Goal: Task Accomplishment & Management: Use online tool/utility

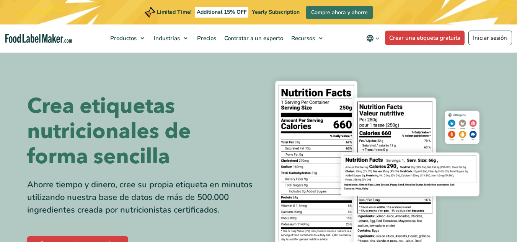
scroll to position [76, 0]
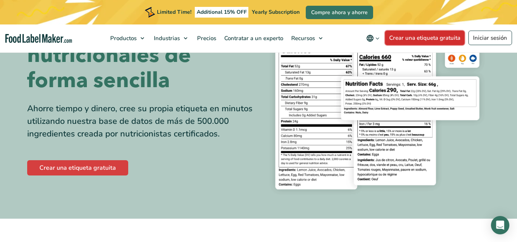
click at [425, 36] on link "Crear una etiqueta gratuita" at bounding box center [425, 38] width 80 height 15
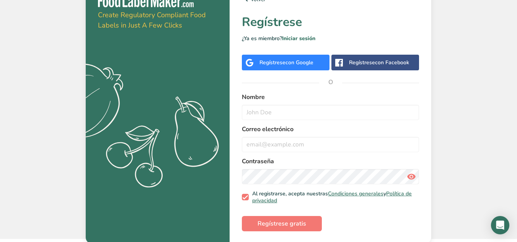
scroll to position [15, 0]
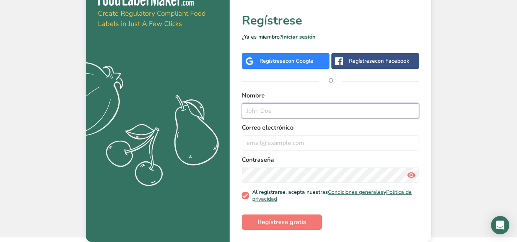
click at [315, 116] on input "text" at bounding box center [330, 110] width 177 height 15
type input "[PERSON_NAME]"
click at [280, 144] on input "email" at bounding box center [330, 143] width 177 height 15
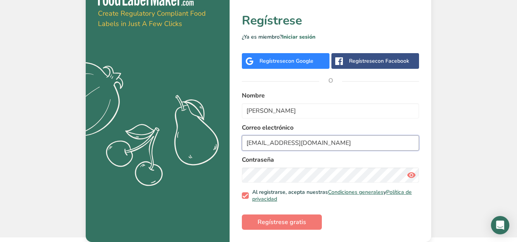
type input "[EMAIL_ADDRESS][DOMAIN_NAME]"
click at [297, 221] on span "Regístrese gratis" at bounding box center [282, 222] width 49 height 9
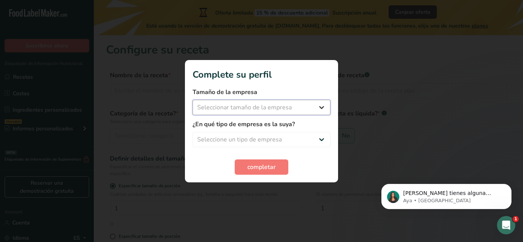
click at [271, 108] on select "Seleccionar tamaño de la empresa Menos de 10 empleados De 10 a 50 empleados De …" at bounding box center [262, 107] width 138 height 15
select select "1"
click at [193, 100] on select "Seleccionar tamaño de la empresa Menos de 10 empleados De 10 a 50 empleados De …" at bounding box center [262, 107] width 138 height 15
click at [274, 133] on select "Seleccione un tipo de empresa Fabricante de alimentos envasados Restaurante y c…" at bounding box center [262, 139] width 138 height 15
select select "8"
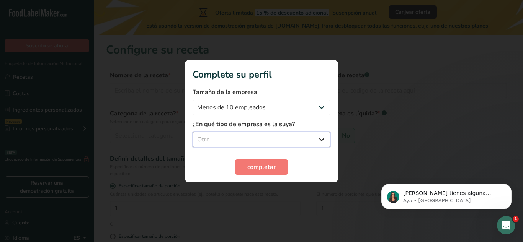
click at [193, 132] on select "Seleccione un tipo de empresa Fabricante de alimentos envasados Restaurante y c…" at bounding box center [262, 139] width 138 height 15
click at [271, 168] on span "completar" at bounding box center [261, 167] width 28 height 9
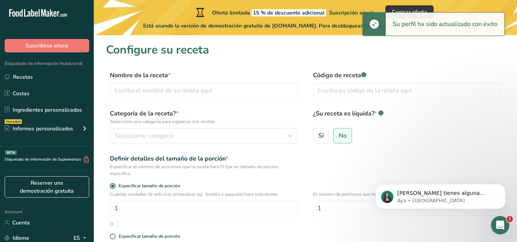
click at [254, 83] on div "Nombre de la receta *" at bounding box center [204, 85] width 188 height 28
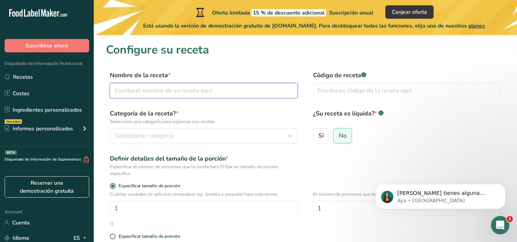
click at [224, 98] on input "text" at bounding box center [204, 90] width 188 height 15
click at [195, 90] on input "text" at bounding box center [204, 90] width 188 height 15
type input "GALLETAS"
click at [348, 83] on div "Código de receta .a-a{fill:#347362;}.b-a{fill:#fff;}" at bounding box center [407, 87] width 188 height 32
click at [338, 89] on input "text" at bounding box center [407, 90] width 188 height 15
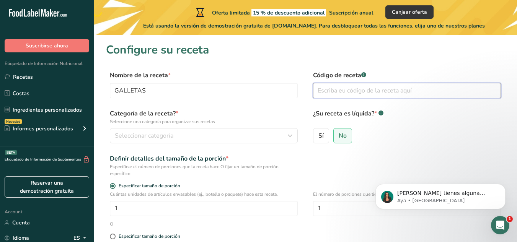
click at [338, 89] on input "text" at bounding box center [407, 90] width 188 height 15
type input "GALLETAS1"
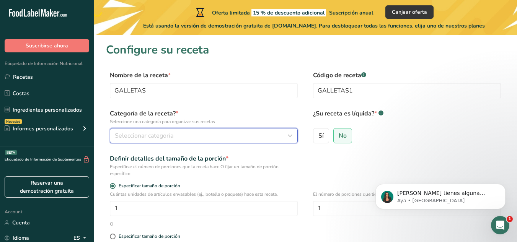
click at [283, 138] on div "Seleccionar categoría" at bounding box center [201, 135] width 173 height 9
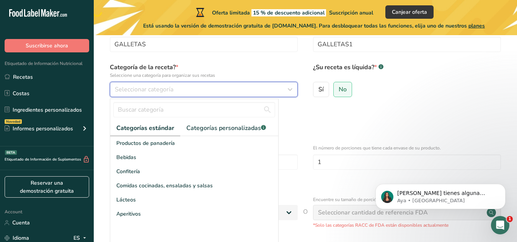
scroll to position [47, 0]
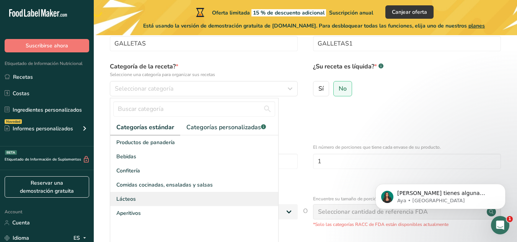
click at [151, 199] on div "Lácteos" at bounding box center [194, 199] width 168 height 14
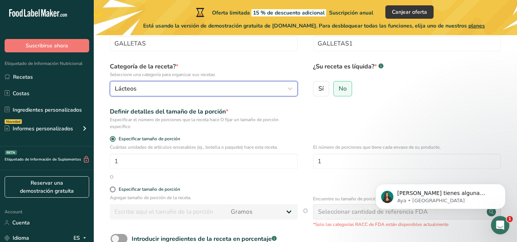
click at [216, 91] on div "Lácteos" at bounding box center [201, 88] width 173 height 9
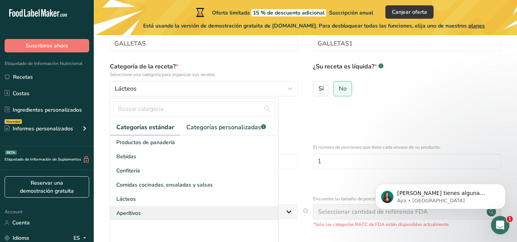
click at [164, 218] on div "Aperitivos" at bounding box center [194, 213] width 168 height 14
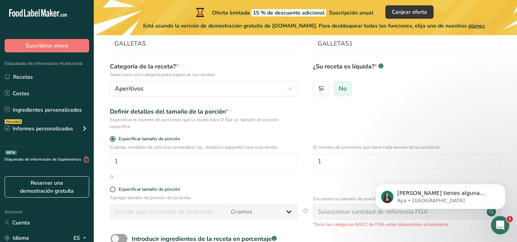
click at [344, 89] on span "No" at bounding box center [343, 89] width 8 height 8
click at [339, 89] on input "No" at bounding box center [336, 88] width 5 height 5
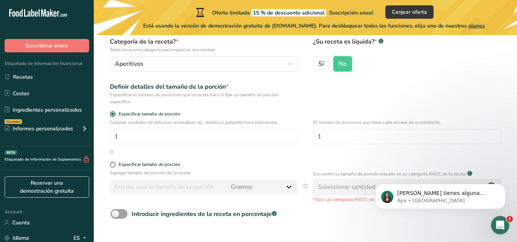
scroll to position [73, 0]
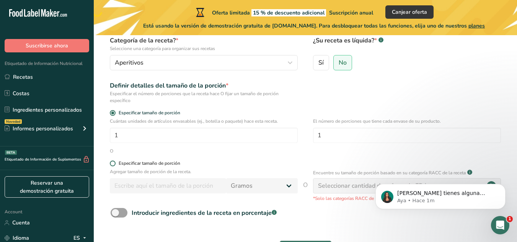
click at [113, 164] on span at bounding box center [113, 164] width 6 height 6
click at [113, 164] on input "Especificar tamaño de porción" at bounding box center [112, 163] width 5 height 5
radio input "true"
radio input "false"
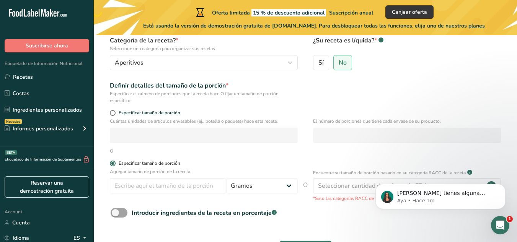
click at [112, 165] on span at bounding box center [113, 164] width 6 height 6
click at [112, 165] on input "Especificar tamaño de porción" at bounding box center [112, 163] width 5 height 5
click at [111, 114] on span at bounding box center [113, 113] width 6 height 6
click at [111, 114] on input "Especificar tamaño de porción" at bounding box center [112, 113] width 5 height 5
radio input "true"
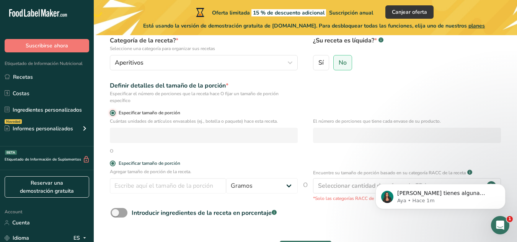
radio input "false"
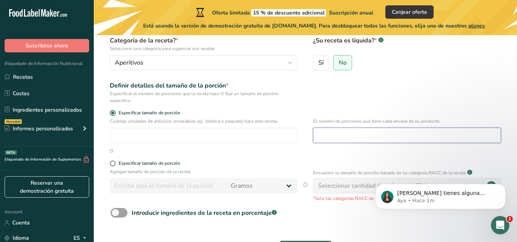
click at [428, 140] on input "number" at bounding box center [407, 135] width 188 height 15
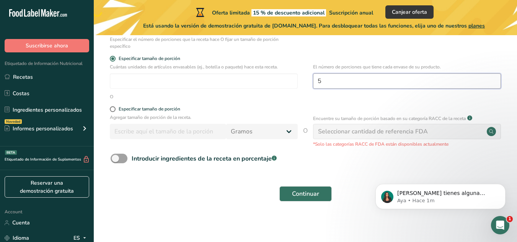
scroll to position [128, 0]
type input "5"
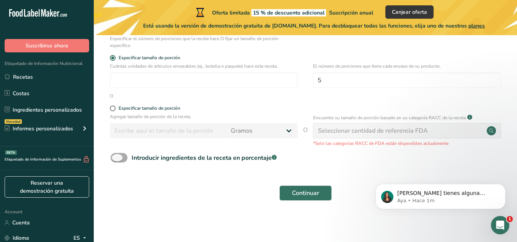
click at [120, 162] on span at bounding box center [119, 158] width 17 height 10
click at [116, 160] on input "Introducir ingredientes de la receta en porcentaje .a-a{fill:#347362;}.b-a{fill…" at bounding box center [113, 157] width 5 height 5
checkbox input "true"
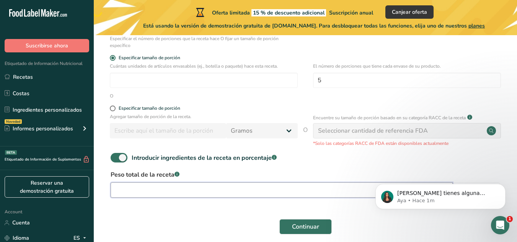
click at [198, 188] on input "number" at bounding box center [282, 190] width 342 height 15
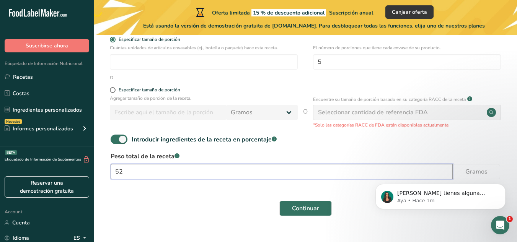
scroll to position [151, 0]
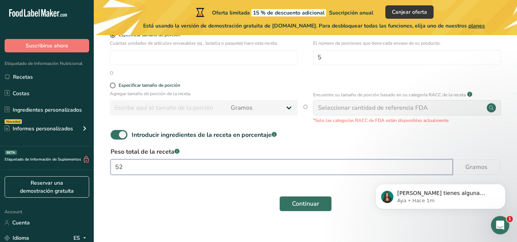
type input "52"
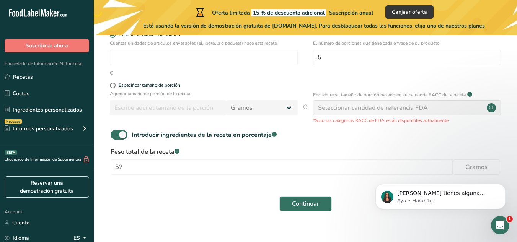
click at [460, 108] on div "Seleccionar cantidad de referencia FDA" at bounding box center [407, 107] width 188 height 15
click at [489, 108] on circle at bounding box center [491, 107] width 9 height 9
click at [315, 198] on button "Continuar" at bounding box center [306, 203] width 52 height 15
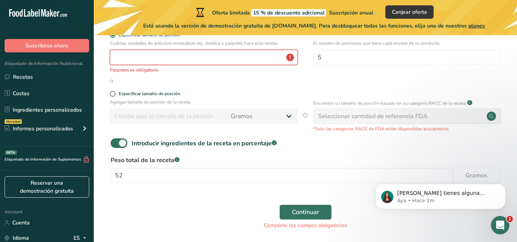
click at [246, 53] on input "number" at bounding box center [204, 57] width 188 height 15
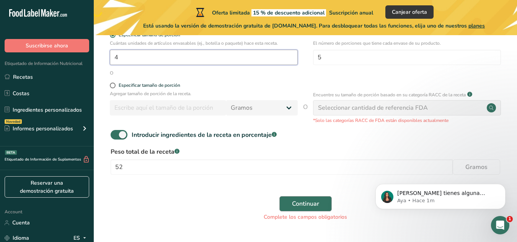
type input "4"
click at [307, 201] on span "Continuar" at bounding box center [305, 203] width 27 height 9
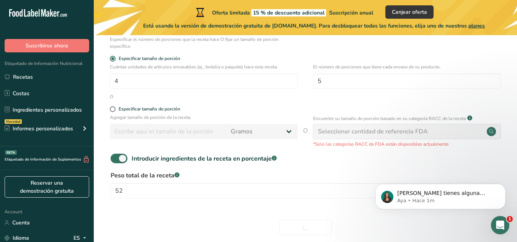
scroll to position [162, 0]
